Goal: Feedback & Contribution: Contribute content

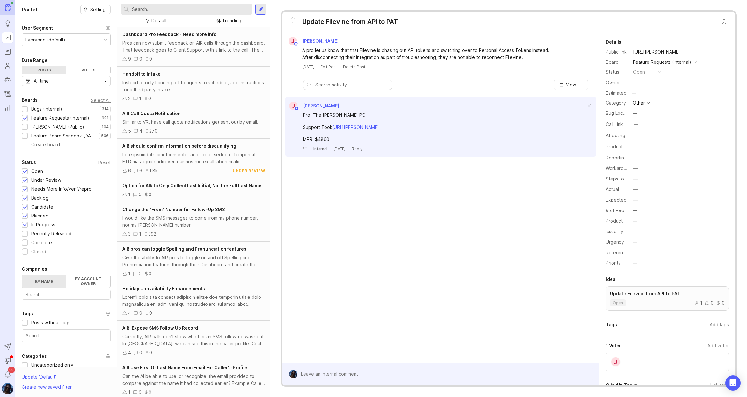
click at [315, 375] on div at bounding box center [445, 374] width 296 height 12
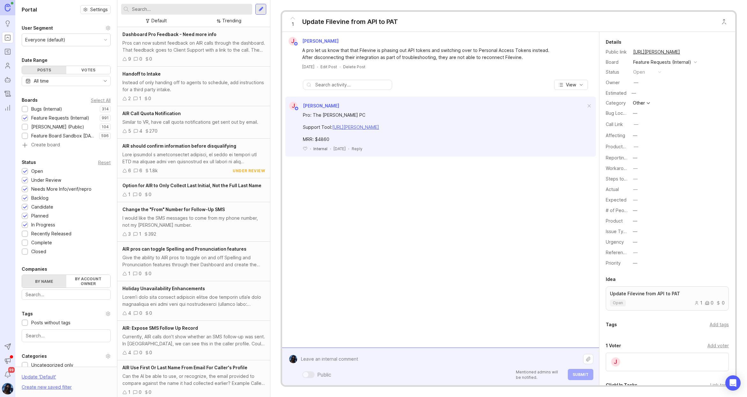
paste textarea "https://developer.filevine.io/docs/v2-us/branches/main/e0f5ad7e2c916-authentica…"
click at [302, 352] on textarea "https://developer.filevine.io/docs/v2-us/branches/main/e0f5ad7e2c916-authentica…" at bounding box center [440, 355] width 286 height 19
type textarea "relevant API docs: https://developer.filevine.io/docs/v2-us/branches/main/e0f5a…"
click at [582, 377] on button "Submit" at bounding box center [580, 374] width 25 height 11
